Goal: Transaction & Acquisition: Purchase product/service

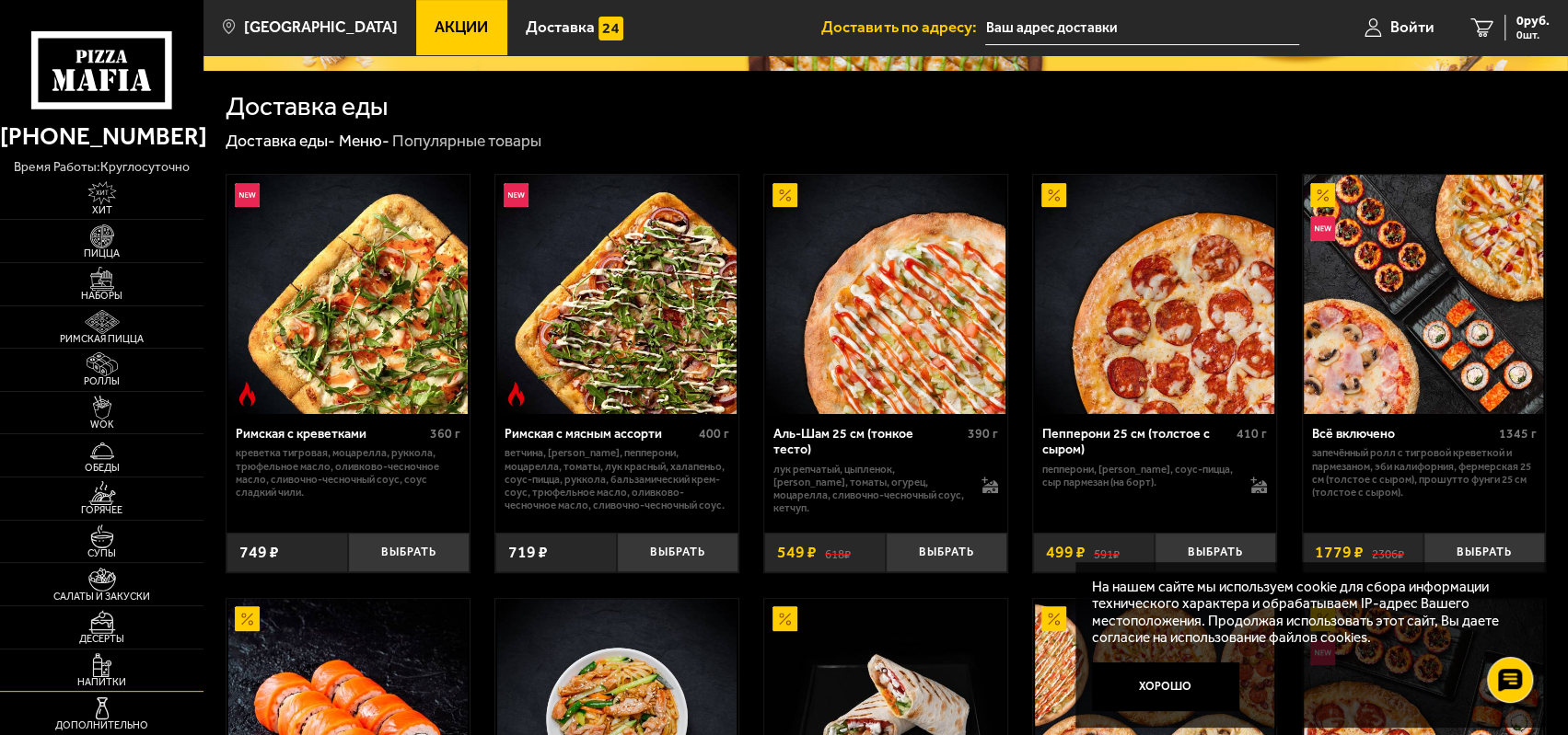
scroll to position [460, 0]
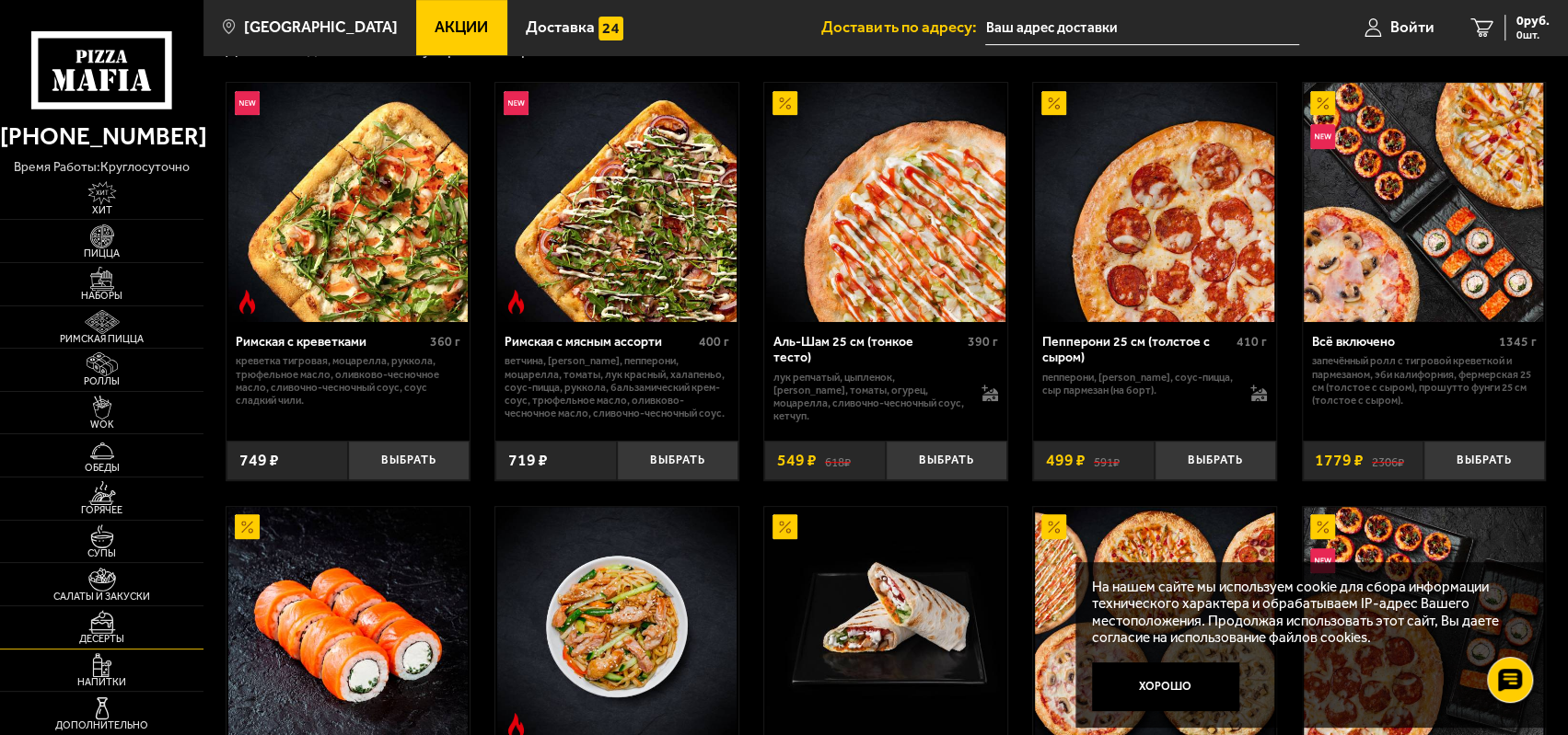
click at [188, 624] on link "Десерты" at bounding box center [101, 627] width 203 height 42
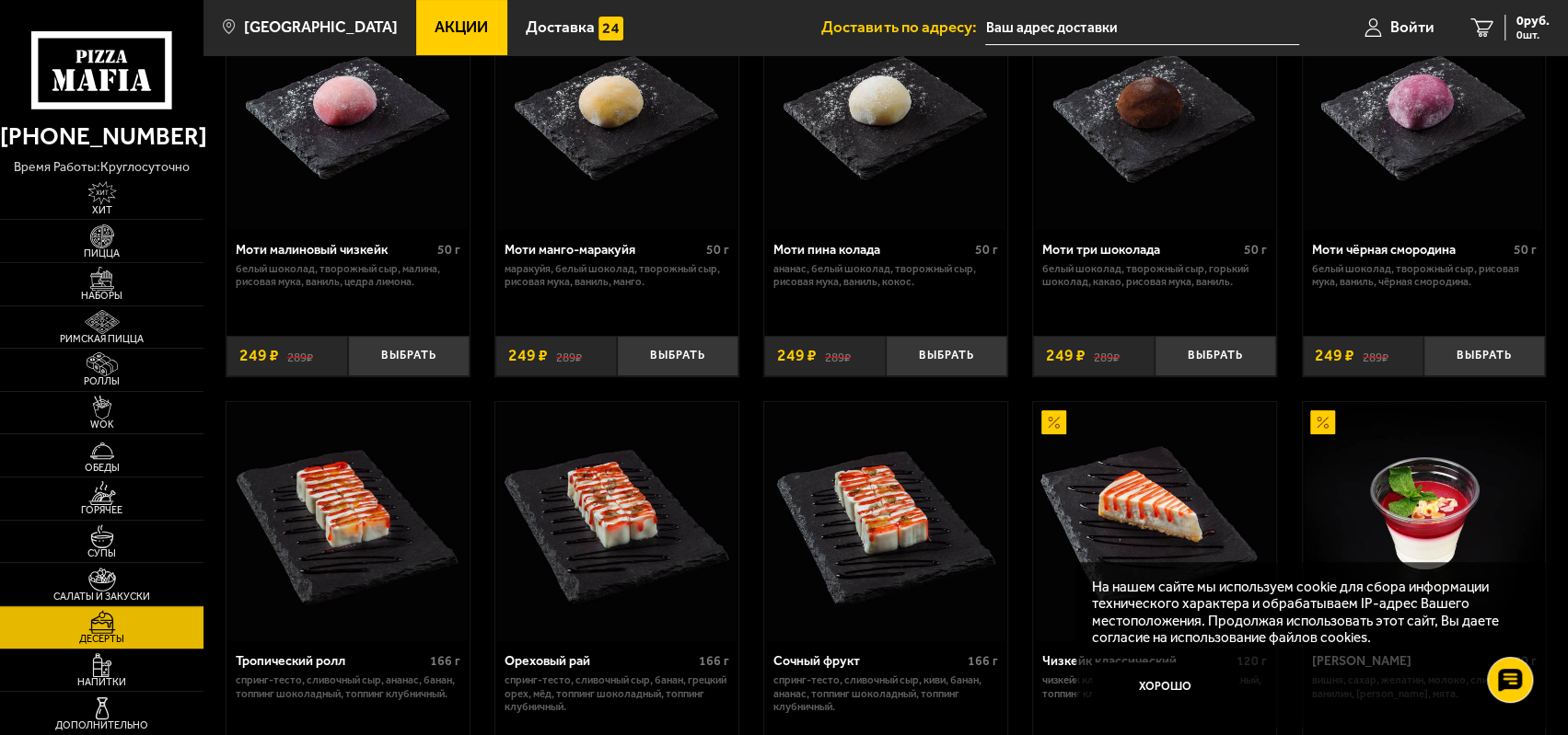
scroll to position [184, 0]
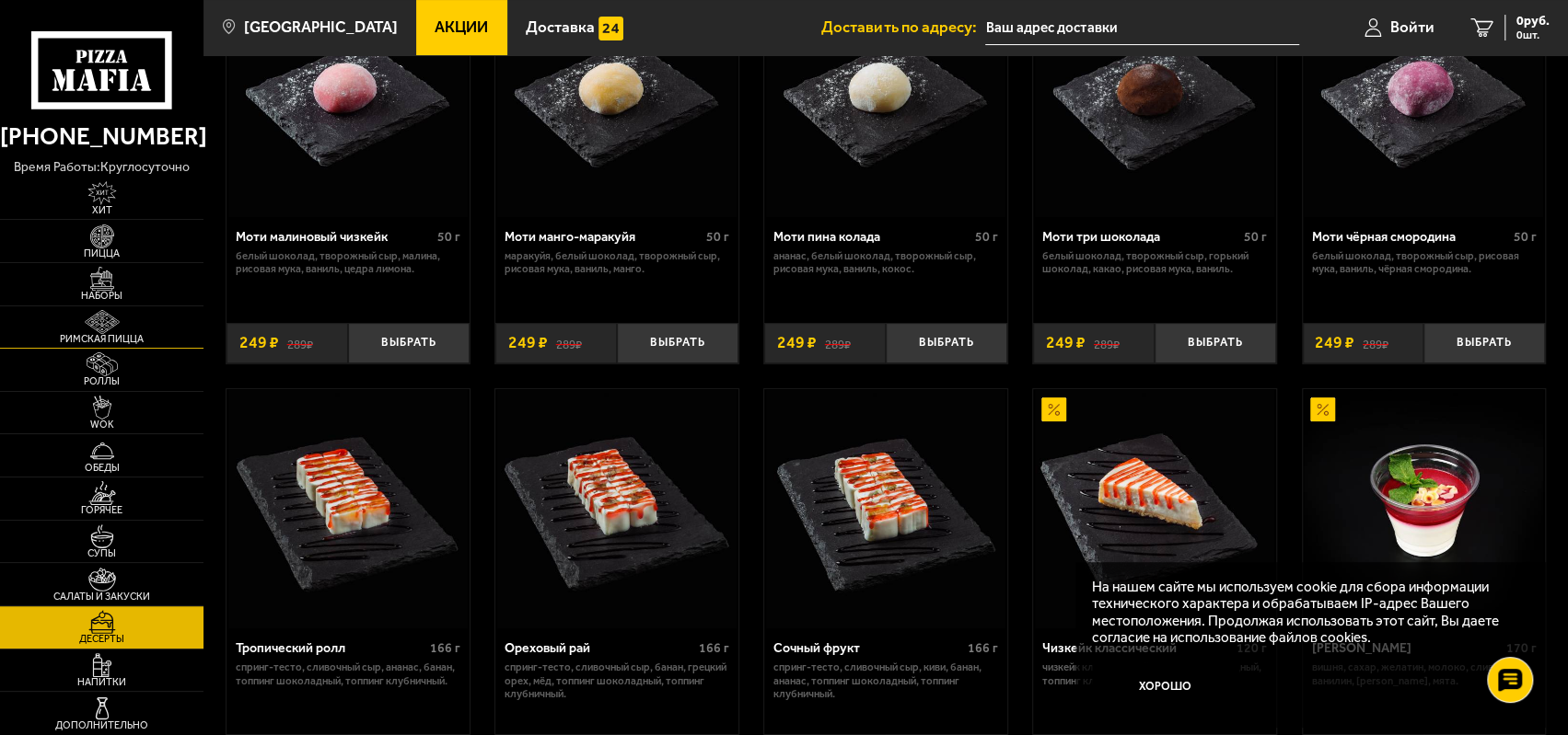
click at [101, 319] on img at bounding box center [102, 321] width 63 height 24
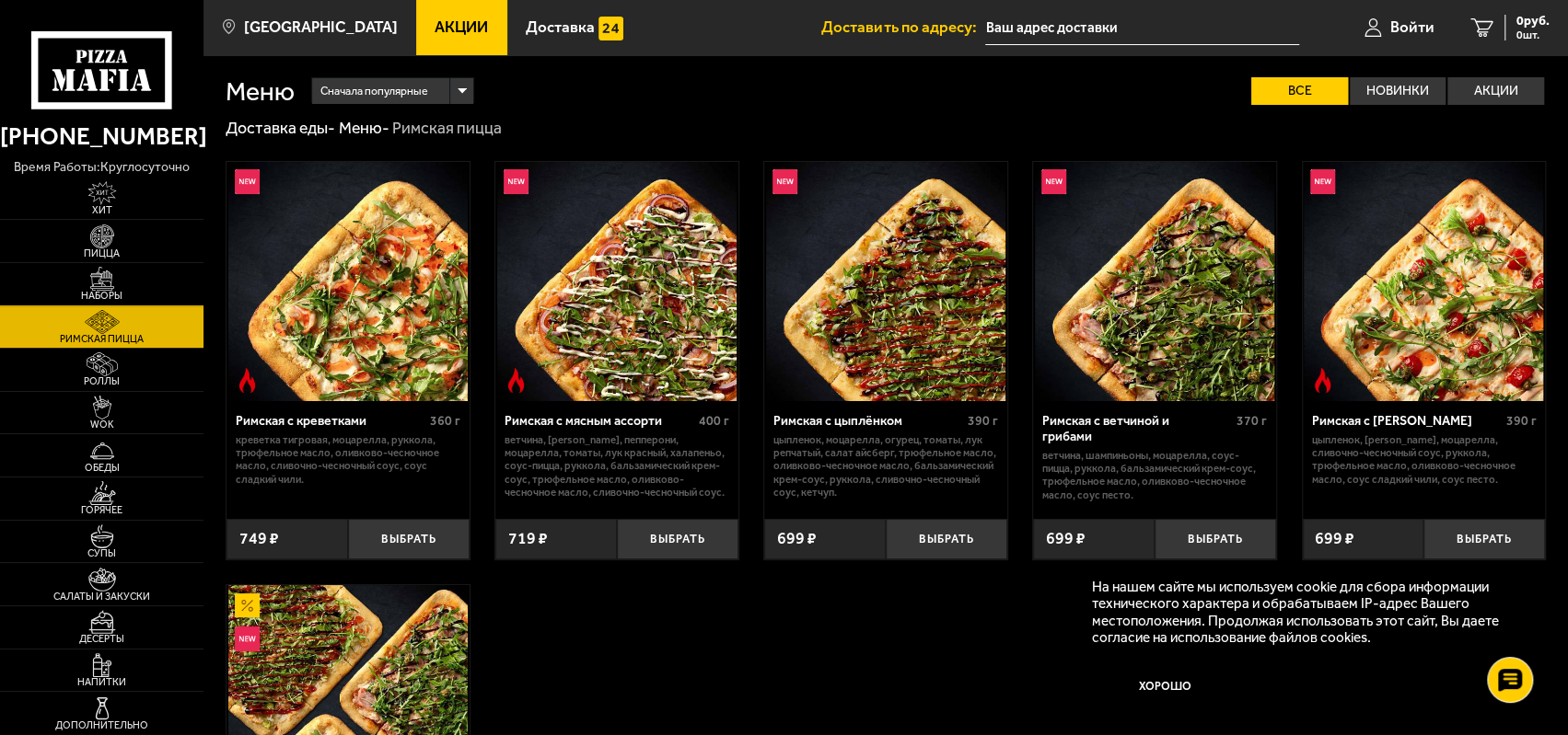
click at [100, 286] on img at bounding box center [102, 278] width 63 height 24
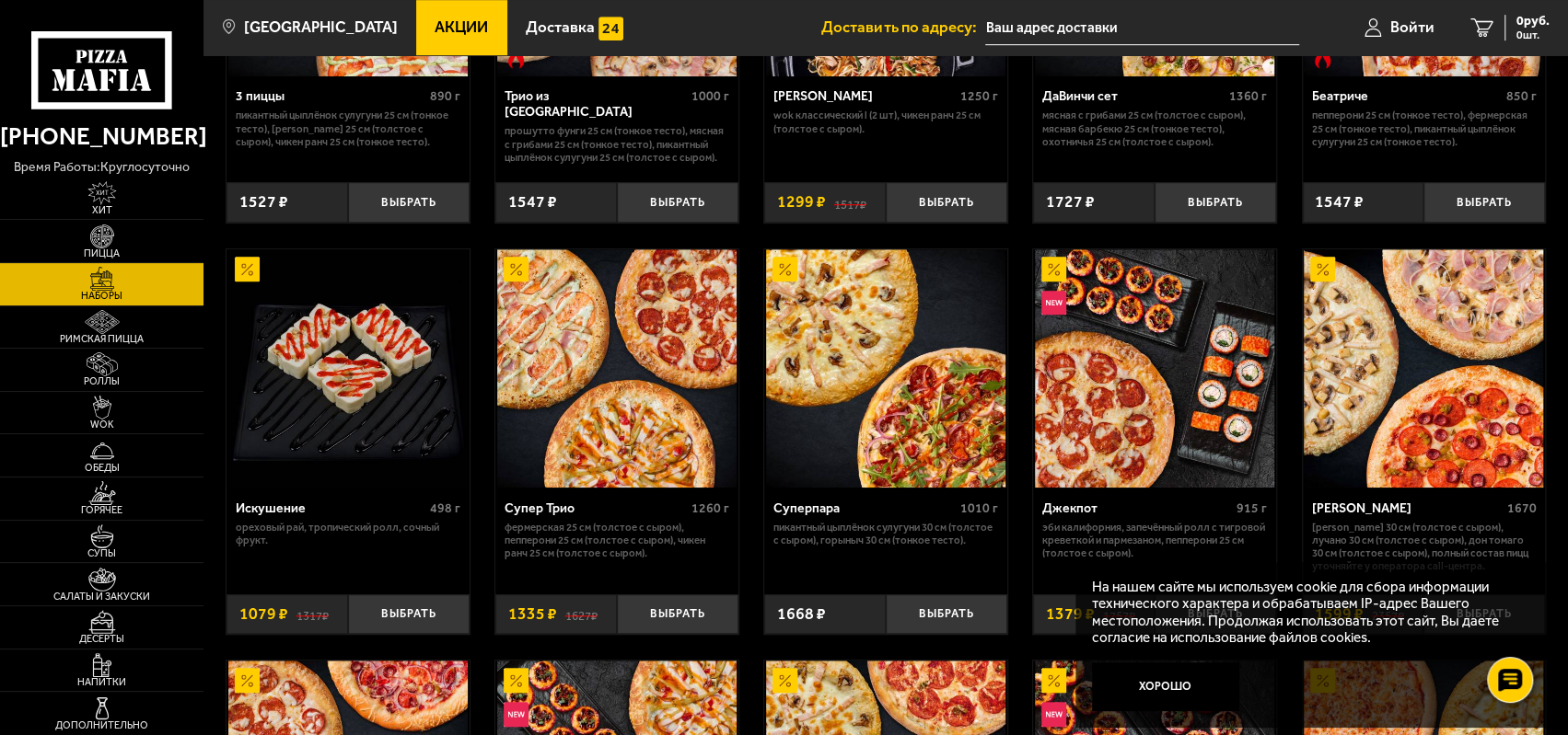
scroll to position [1012, 0]
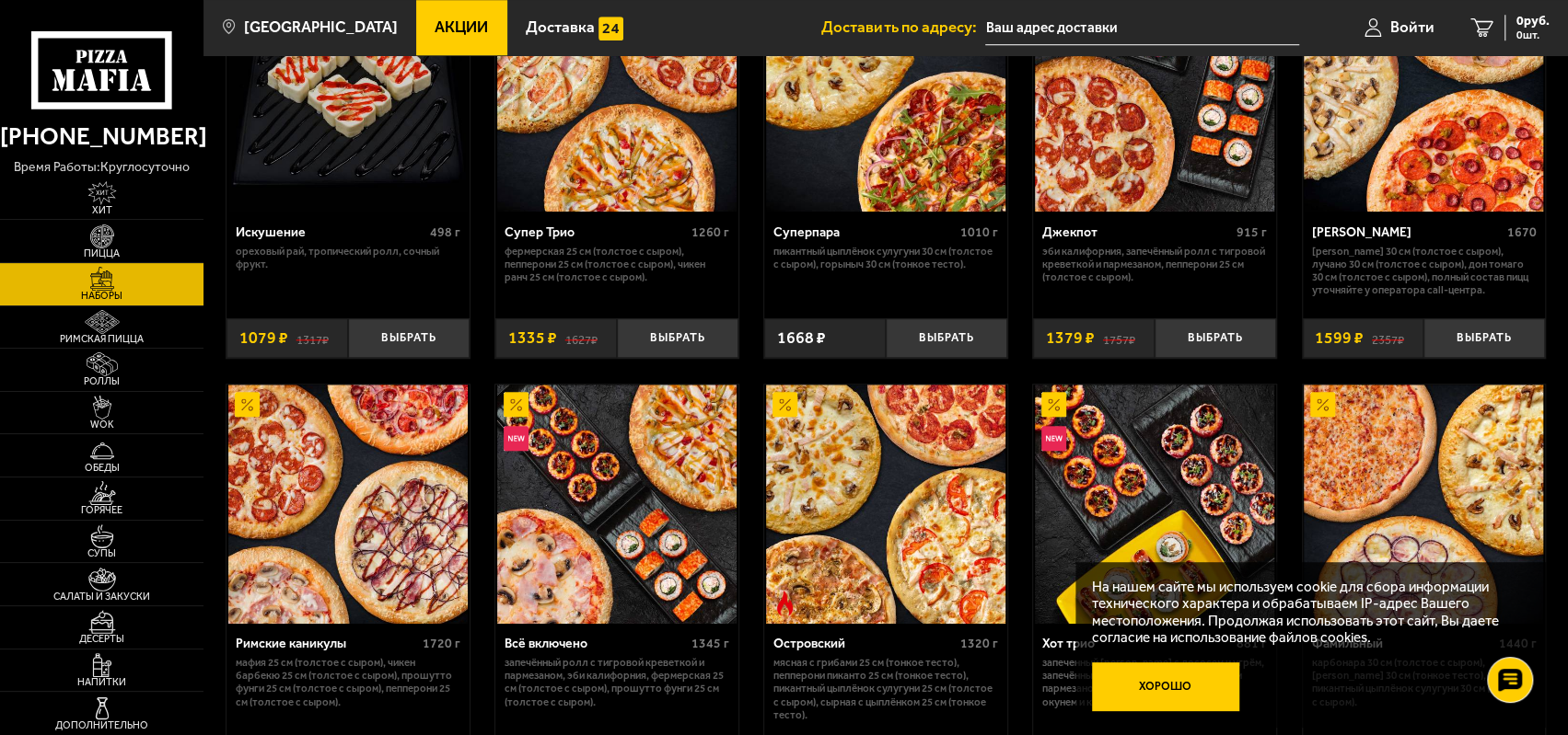
click at [1185, 681] on button "Хорошо" at bounding box center [1166, 686] width 147 height 49
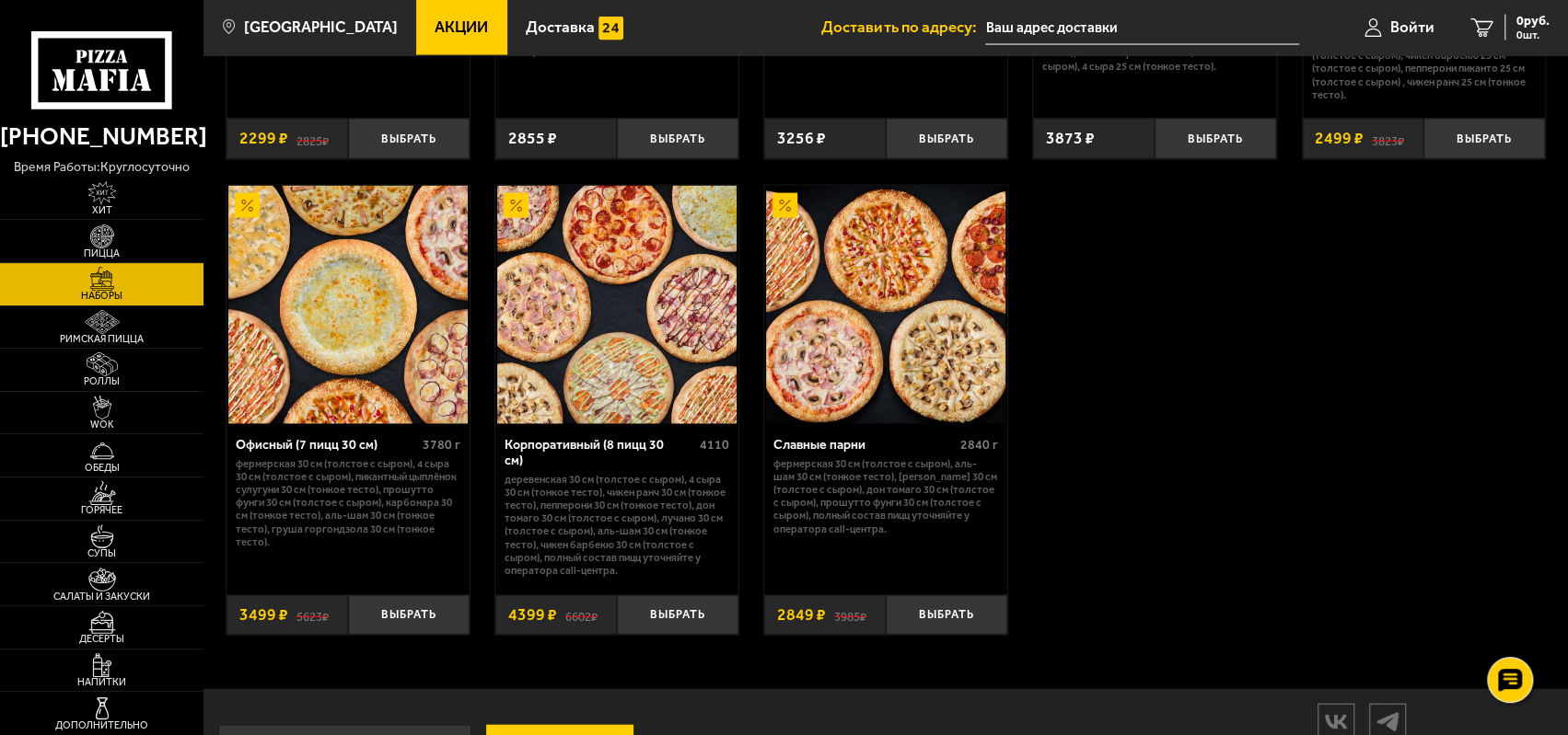
scroll to position [2485, 0]
